Goal: Task Accomplishment & Management: Manage account settings

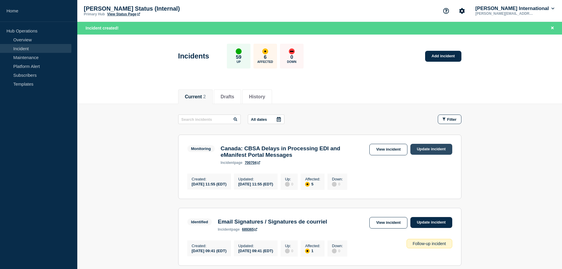
click at [430, 150] on link "Update incident" at bounding box center [431, 149] width 42 height 11
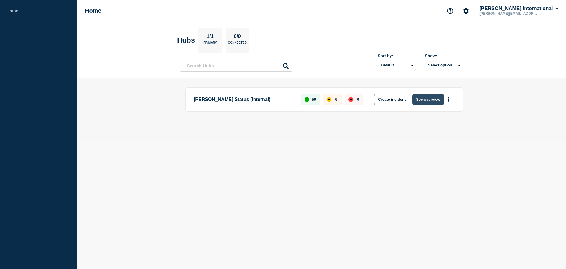
click at [430, 102] on button "See overview" at bounding box center [427, 99] width 31 height 12
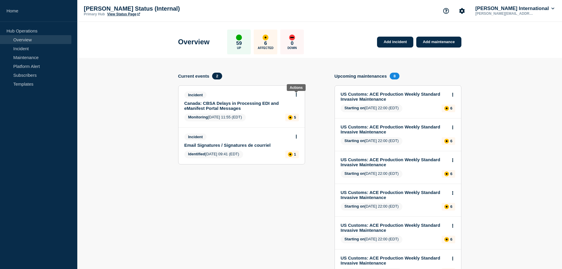
click at [295, 95] on icon at bounding box center [295, 95] width 1 height 4
click at [288, 116] on link "Update incident" at bounding box center [296, 116] width 29 height 5
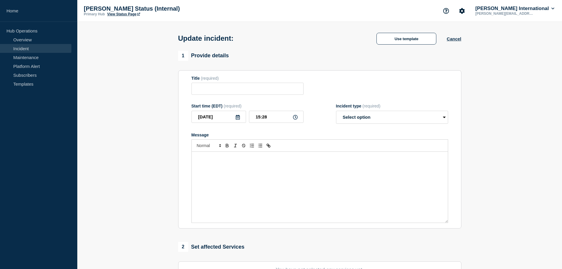
type input "Canada: CBSA Delays in Processing EDI and eManifest Portal Messages"
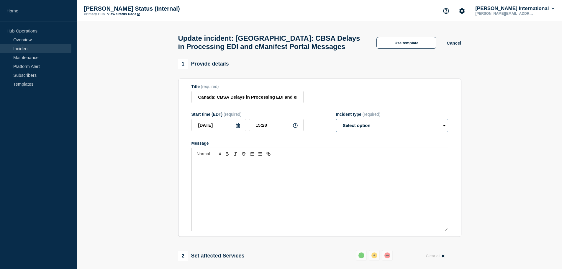
drag, startPoint x: 361, startPoint y: 130, endPoint x: 363, endPoint y: 133, distance: 3.8
click at [361, 130] on select "Select option Investigating Identified Monitoring Resolved" at bounding box center [392, 125] width 112 height 13
select select "resolved"
click at [336, 121] on select "Select option Investigating Identified Monitoring Resolved" at bounding box center [392, 125] width 112 height 13
drag, startPoint x: 267, startPoint y: 130, endPoint x: 262, endPoint y: 128, distance: 4.9
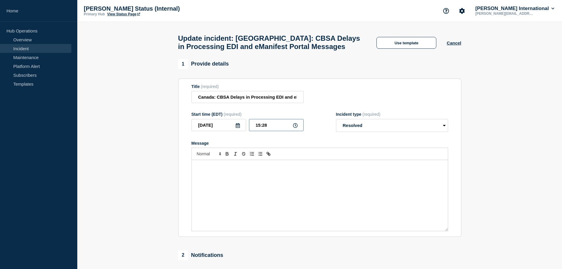
click at [262, 128] on input "15:28" at bounding box center [276, 125] width 55 height 12
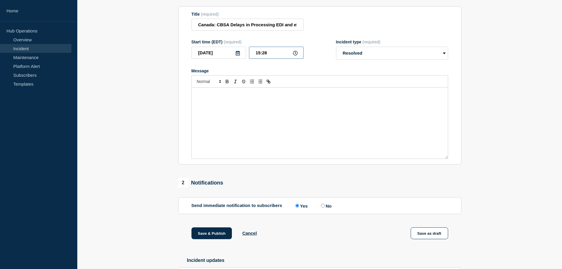
scroll to position [119, 0]
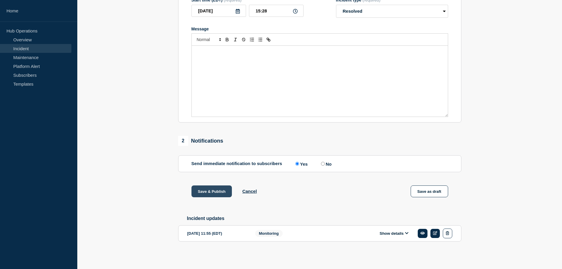
click at [213, 189] on button "Save & Publish" at bounding box center [211, 191] width 41 height 12
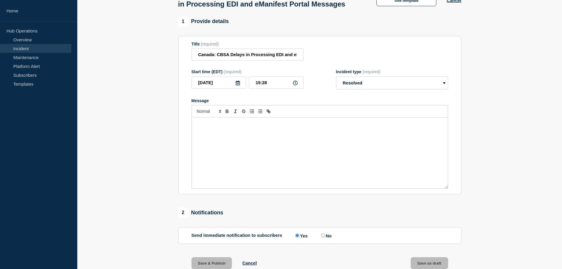
scroll to position [0, 0]
